Goal: Check status: Check status

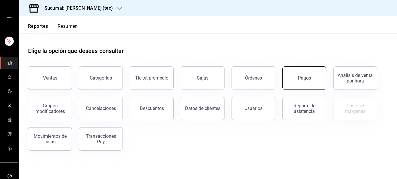
click at [308, 84] on button "Pagos" at bounding box center [304, 77] width 44 height 23
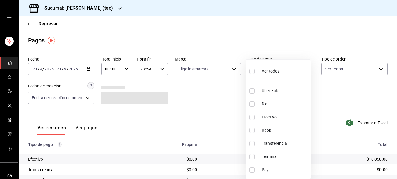
click at [295, 70] on body "Sucursal: [PERSON_NAME] (tec) Regresar Pagos Fecha [DATE] [DATE] - [DATE] [DATE…" at bounding box center [198, 89] width 397 height 179
click at [252, 156] on input "checkbox" at bounding box center [251, 156] width 5 height 5
checkbox input "true"
type input "95b5984b-bf65-405f-9b45-c89ee425af29"
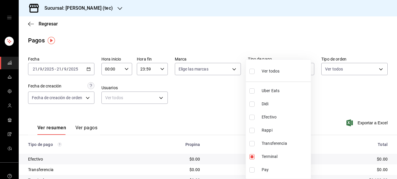
click at [225, 67] on div at bounding box center [198, 89] width 397 height 179
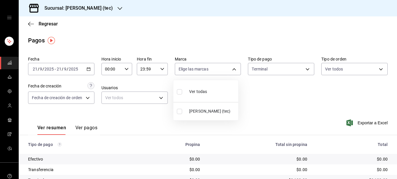
click at [225, 67] on body "Sucursal: [PERSON_NAME] (tec) Regresar Pagos Fecha [DATE] [DATE] - [DATE] [DATE…" at bounding box center [198, 89] width 397 height 179
click at [180, 112] on input "checkbox" at bounding box center [179, 111] width 5 height 5
checkbox input "true"
type input "c6f2de5c-732c-42eb-a6cb-d0ccc1d7036d"
checkbox input "true"
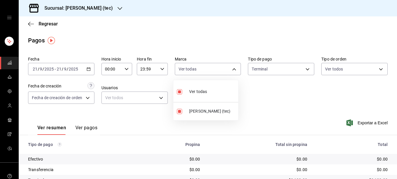
click at [103, 10] on div at bounding box center [198, 89] width 397 height 179
click at [103, 10] on h3 "Sucursal: [PERSON_NAME] (tec)" at bounding box center [76, 8] width 73 height 7
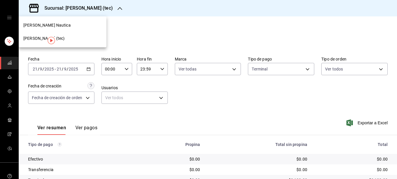
click at [43, 25] on span "[PERSON_NAME] Nautica" at bounding box center [46, 25] width 47 height 6
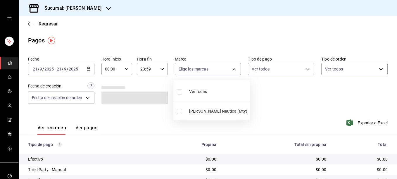
click at [233, 72] on body "Sucursal: [PERSON_NAME] Regresar Pagos Fecha [DATE] [DATE] - [DATE] [DATE] Hora…" at bounding box center [198, 89] width 397 height 179
click at [181, 112] on input "checkbox" at bounding box center [179, 111] width 5 height 5
checkbox input "true"
type input "e6600c40-0213-48d4-9f06-7294223b882d"
checkbox input "true"
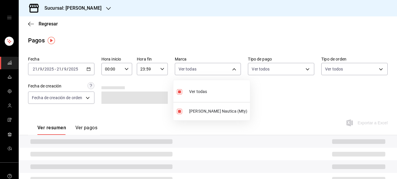
click at [296, 71] on div at bounding box center [198, 89] width 397 height 179
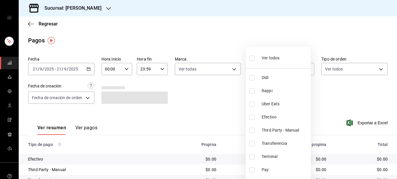
click at [296, 71] on body "Sucursal: [PERSON_NAME] Nautica Regresar Pagos Fecha [DATE] [DATE] - [DATE] [DA…" at bounding box center [198, 89] width 397 height 179
click at [252, 159] on input "checkbox" at bounding box center [251, 156] width 5 height 5
checkbox input "true"
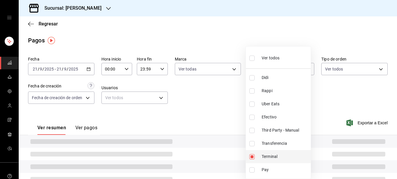
type input "ce48f031-3122-4296-b74d-da47a0a111b2"
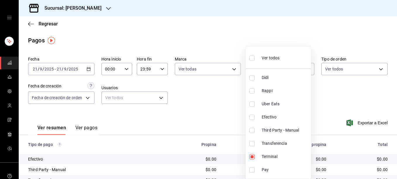
drag, startPoint x: 395, startPoint y: 56, endPoint x: 398, endPoint y: 102, distance: 46.9
click at [397, 102] on html "Sucursal: [PERSON_NAME] Regresar Pagos Fecha [DATE] [DATE] - [DATE] [DATE] Hora…" at bounding box center [198, 89] width 397 height 179
drag, startPoint x: 397, startPoint y: 82, endPoint x: 395, endPoint y: 112, distance: 30.1
click at [395, 112] on div at bounding box center [198, 89] width 397 height 179
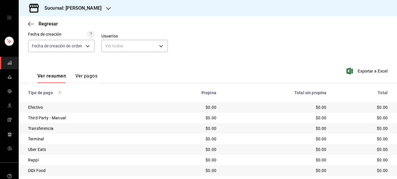
scroll to position [53, 0]
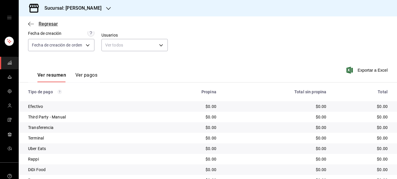
click at [30, 26] on icon "button" at bounding box center [29, 24] width 2 height 4
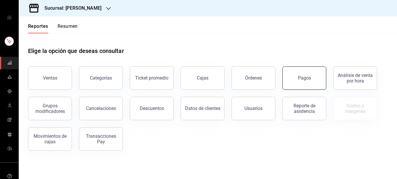
click at [300, 78] on div "Pagos" at bounding box center [304, 78] width 13 height 6
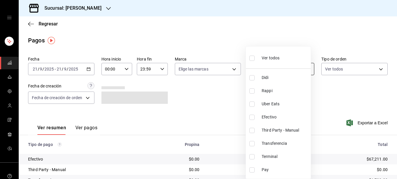
click at [298, 69] on body "Sucursal: [PERSON_NAME] Regresar Pagos Fecha [DATE] [DATE] - [DATE] [DATE] Hora…" at bounding box center [198, 89] width 397 height 179
click at [253, 144] on input "checkbox" at bounding box center [251, 143] width 5 height 5
checkbox input "true"
type input "3b823a26-1a91-408b-b8ed-25b117d51aab"
click at [231, 65] on div at bounding box center [198, 89] width 397 height 179
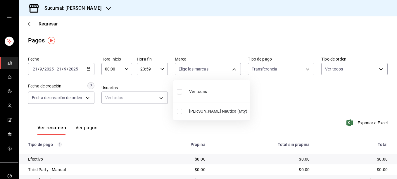
click at [231, 65] on body "Sucursal: [PERSON_NAME] Regresar Pagos Fecha [DATE] [DATE] - [DATE] [DATE] Hora…" at bounding box center [198, 89] width 397 height 179
click at [179, 112] on input "checkbox" at bounding box center [179, 111] width 5 height 5
checkbox input "true"
type input "e6600c40-0213-48d4-9f06-7294223b882d"
checkbox input "true"
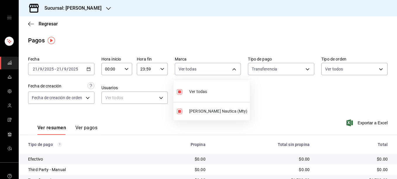
drag, startPoint x: 395, startPoint y: 62, endPoint x: 397, endPoint y: 97, distance: 35.1
click at [397, 97] on html "Sucursal: [PERSON_NAME] Nautica Regresar Pagos Fecha [DATE] [DATE] - [DATE] [DA…" at bounding box center [198, 89] width 397 height 179
drag, startPoint x: 395, startPoint y: 83, endPoint x: 354, endPoint y: 99, distance: 43.9
click at [354, 99] on div at bounding box center [198, 89] width 397 height 179
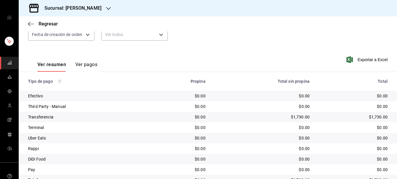
scroll to position [65, 0]
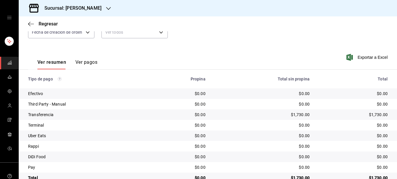
click at [87, 62] on button "Ver pagos" at bounding box center [86, 64] width 22 height 10
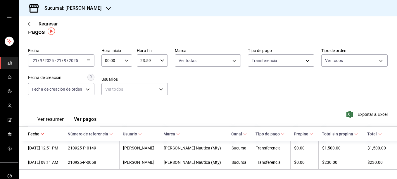
scroll to position [9, 0]
